Goal: Task Accomplishment & Management: Manage account settings

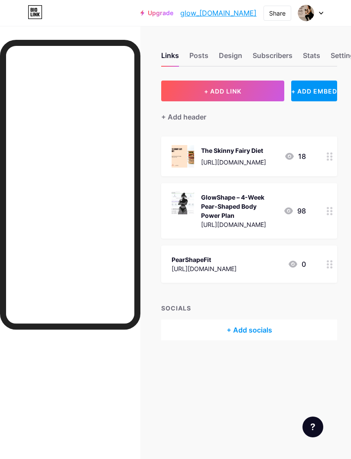
click at [200, 52] on div "Posts" at bounding box center [198, 58] width 19 height 16
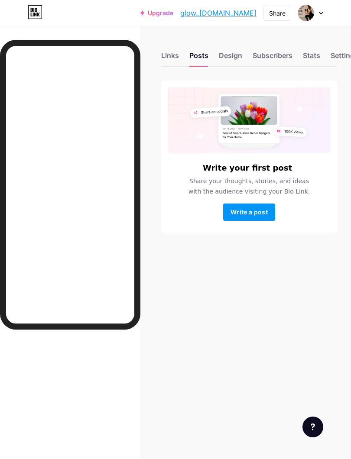
click at [340, 51] on div "Settings" at bounding box center [345, 58] width 28 height 16
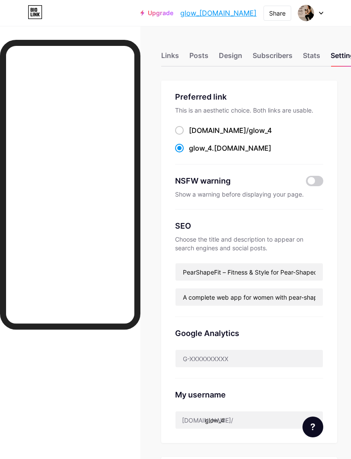
click at [182, 128] on span at bounding box center [179, 130] width 9 height 9
click at [189, 136] on input "[DOMAIN_NAME]/ glow_4" at bounding box center [192, 139] width 6 height 6
radio input "true"
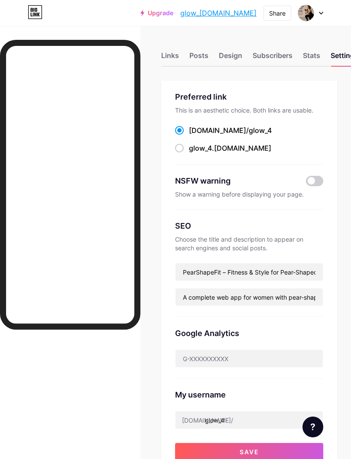
click at [269, 454] on button "Save" at bounding box center [249, 451] width 148 height 17
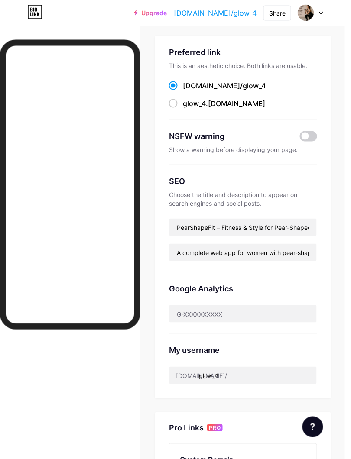
scroll to position [0, 8]
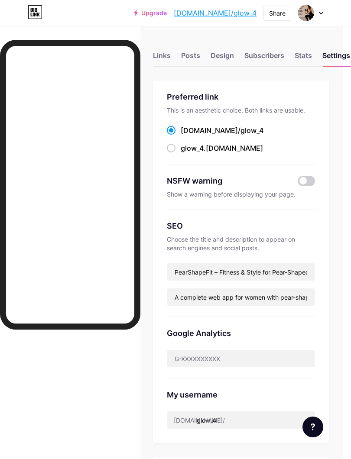
click at [323, 9] on div at bounding box center [310, 13] width 25 height 16
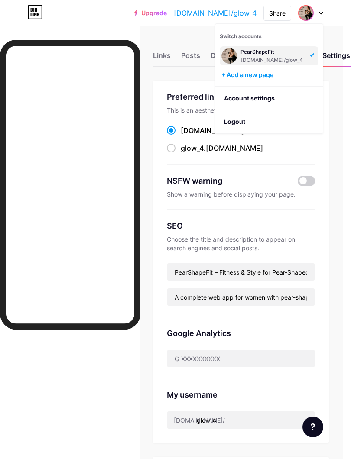
click at [343, 12] on div "Upgrade [DOMAIN_NAME]/glow_4... [DOMAIN_NAME]/glow_4 Share Switch accounts Pear…" at bounding box center [175, 13] width 351 height 16
